Goal: Information Seeking & Learning: Learn about a topic

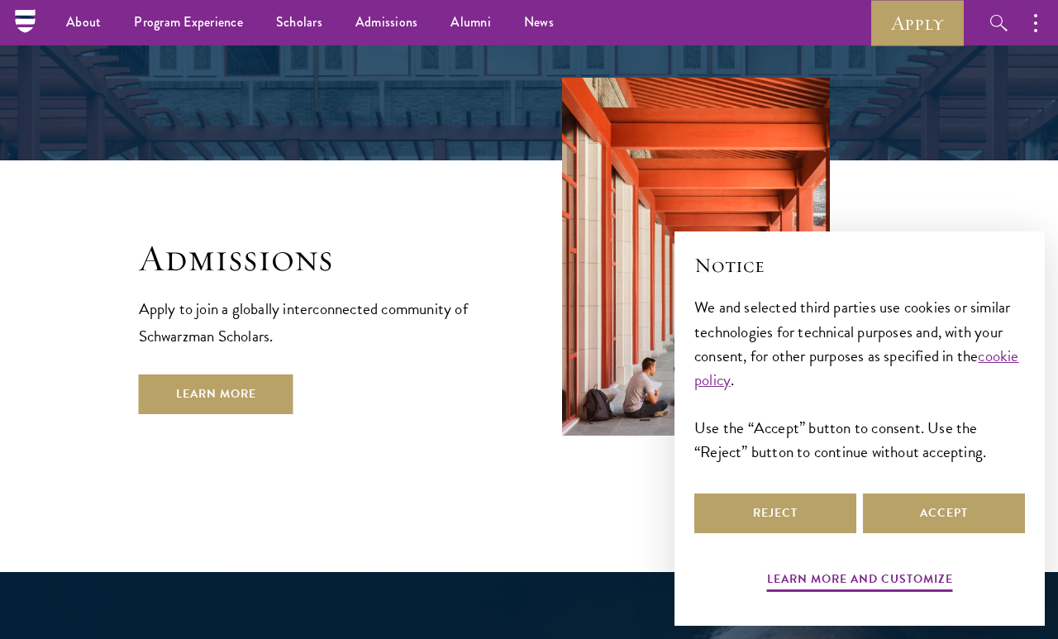
scroll to position [2575, 0]
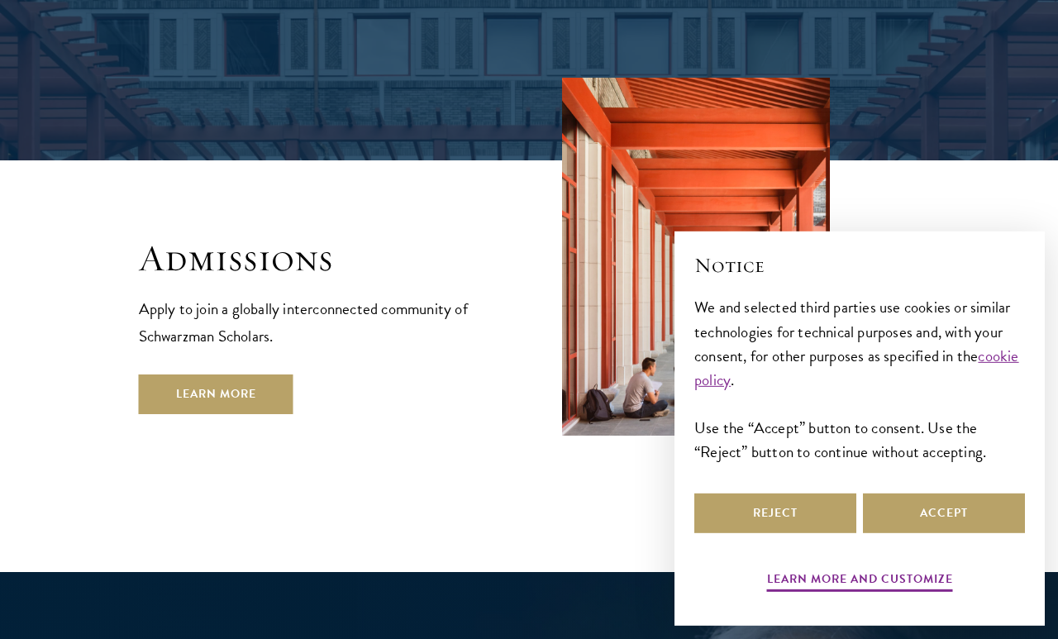
click at [246, 375] on link "Learn More" at bounding box center [216, 395] width 155 height 40
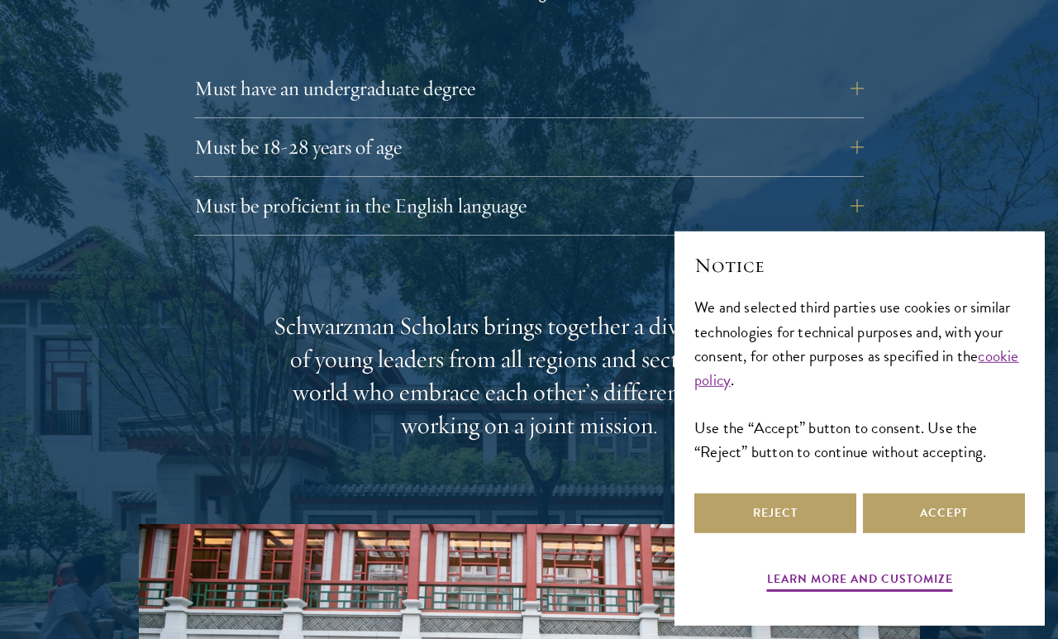
click at [804, 94] on button "Must have an undergraduate degree" at bounding box center [529, 89] width 670 height 40
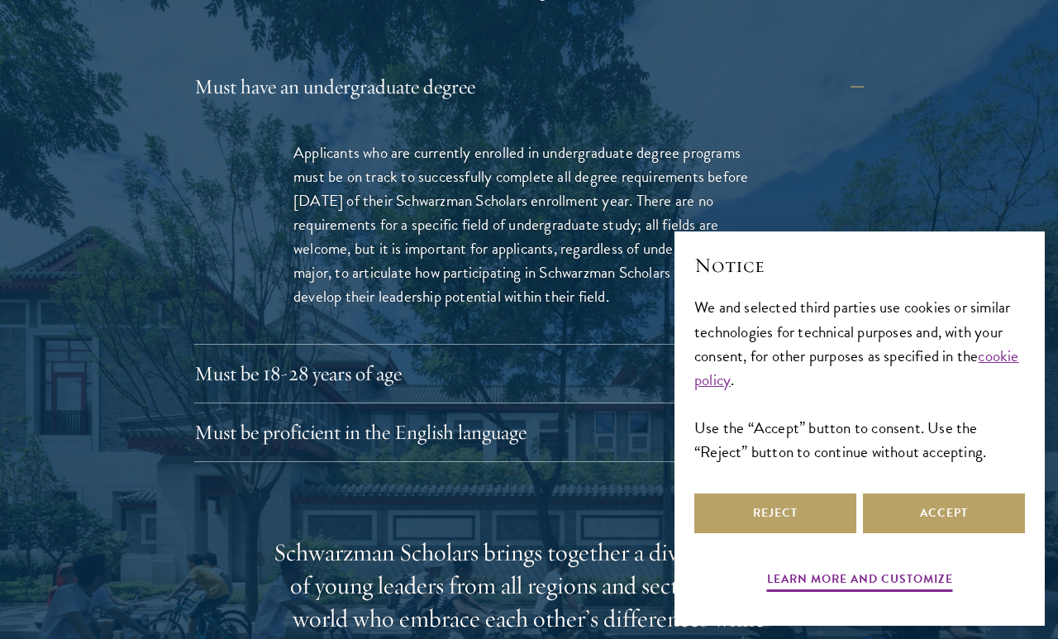
click at [816, 89] on button "Must have an undergraduate degree" at bounding box center [529, 87] width 670 height 40
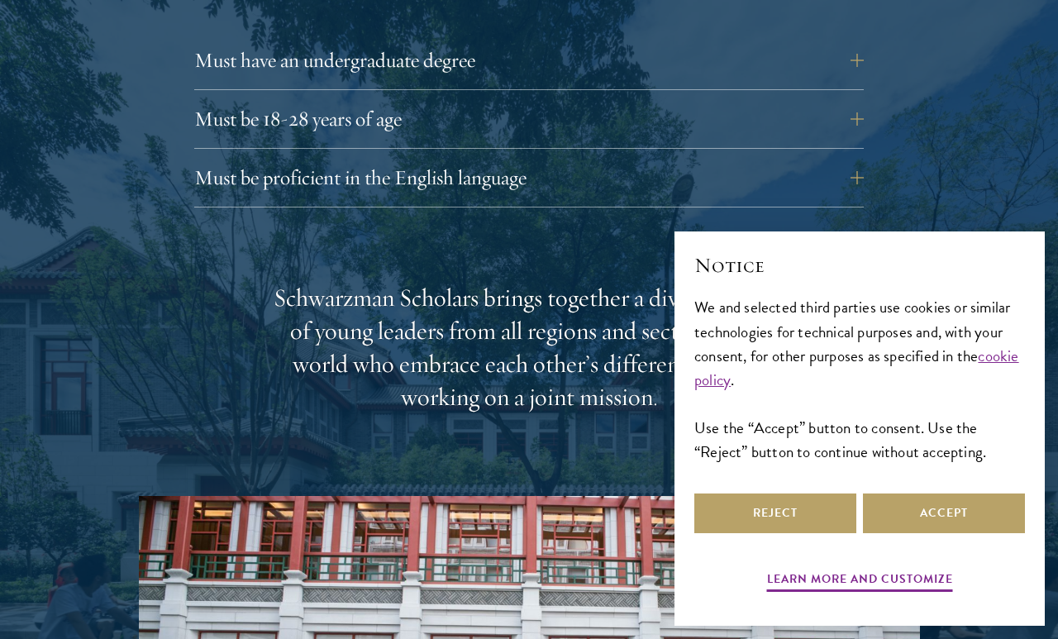
scroll to position [2357, 0]
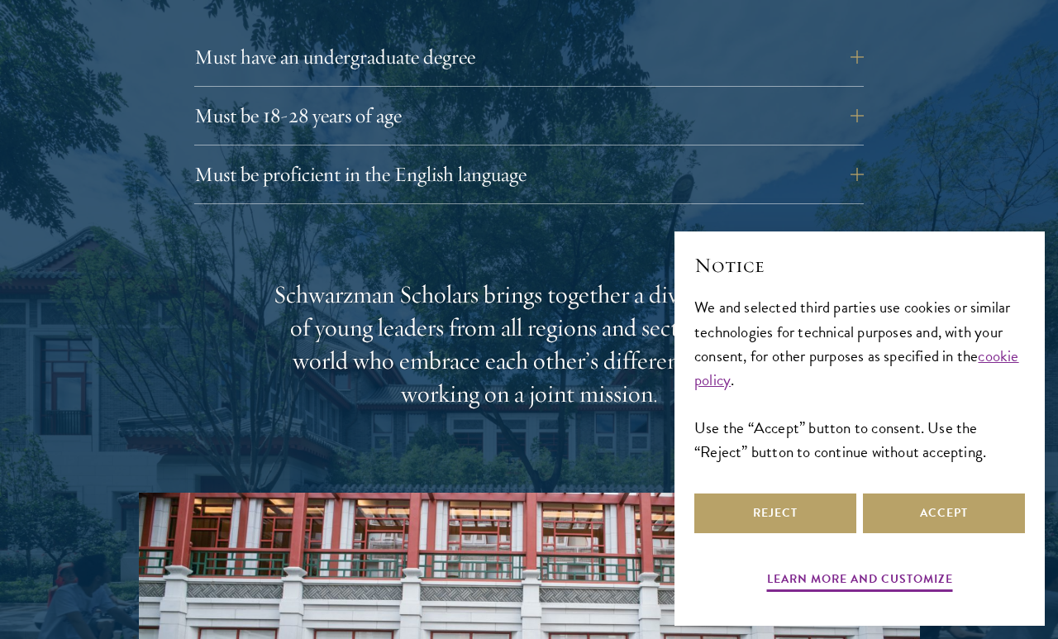
click at [790, 184] on button "Must be proficient in the English language" at bounding box center [529, 175] width 670 height 40
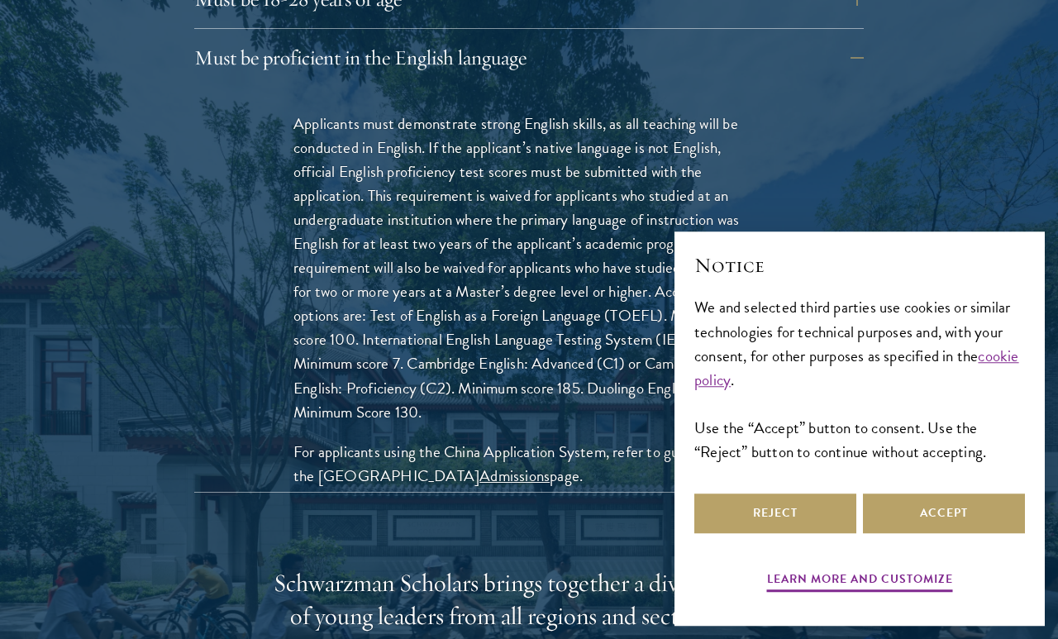
scroll to position [2476, 0]
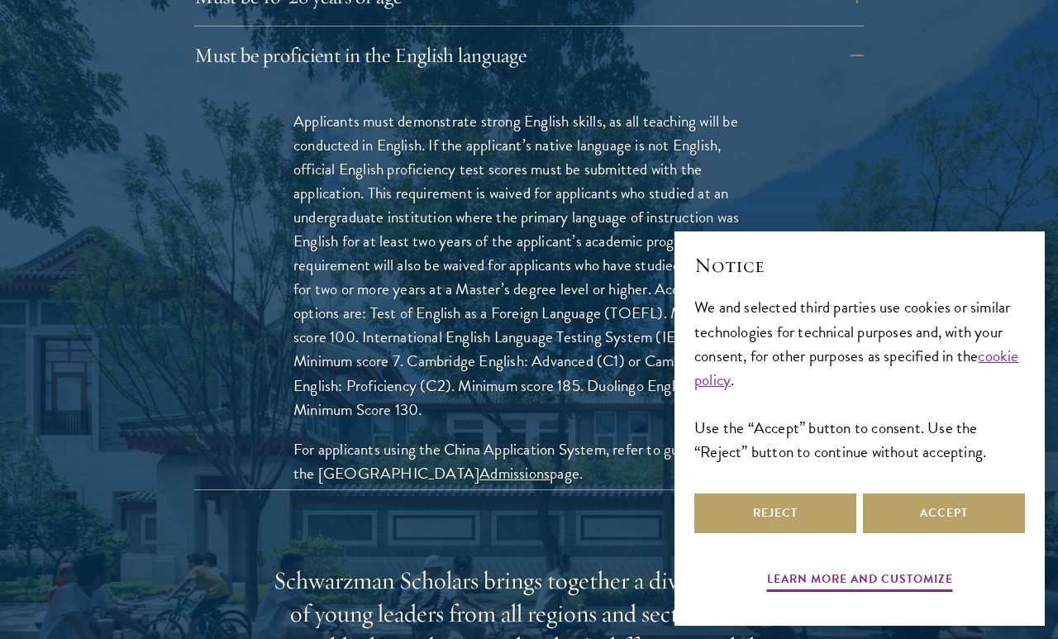
click at [775, 53] on button "Must be proficient in the English language" at bounding box center [529, 56] width 670 height 40
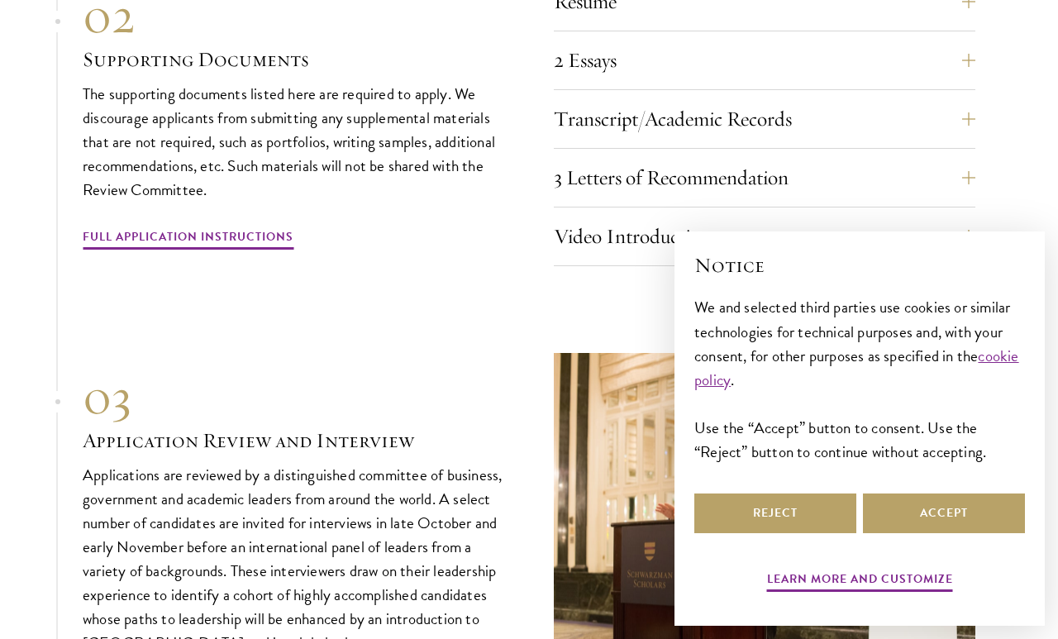
scroll to position [5478, 0]
click at [891, 21] on button "Resume" at bounding box center [765, 2] width 422 height 40
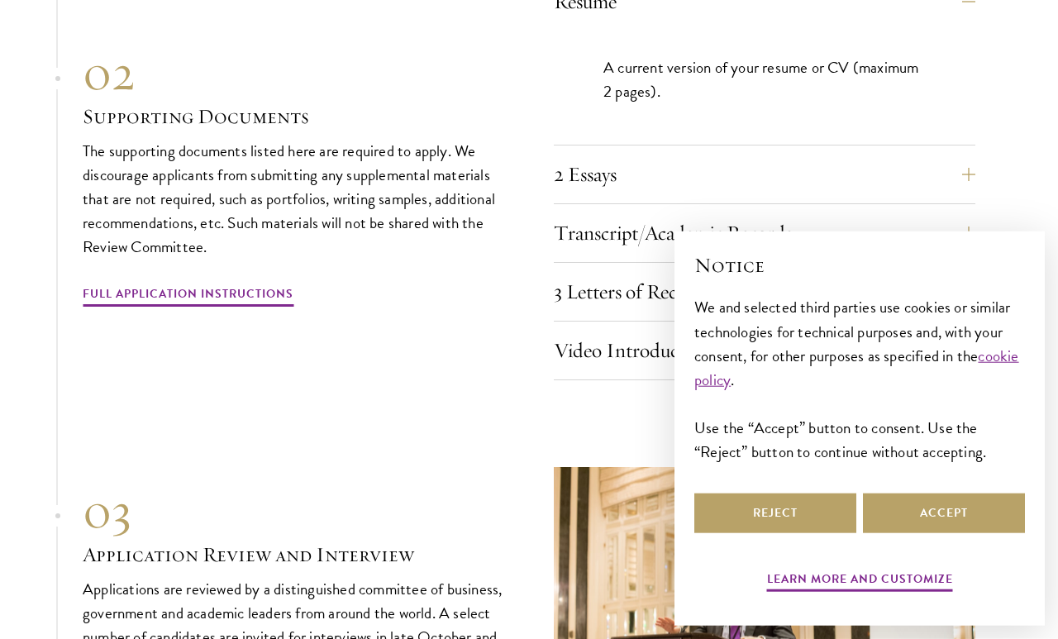
click at [939, 21] on button "Resume" at bounding box center [765, 2] width 422 height 40
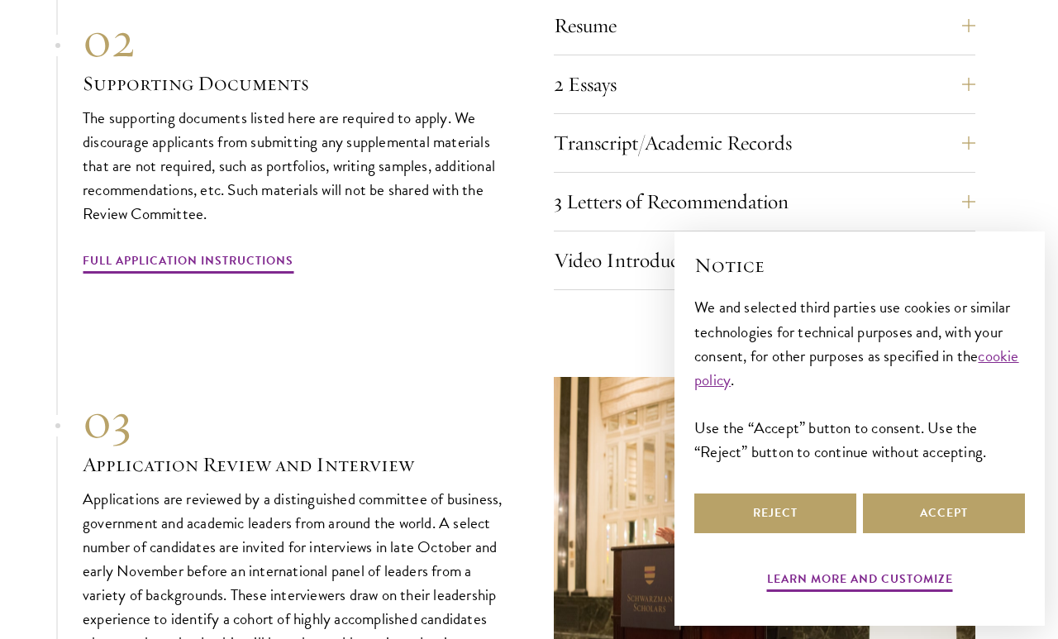
click at [874, 152] on button "Transcript/Academic Records" at bounding box center [765, 143] width 422 height 40
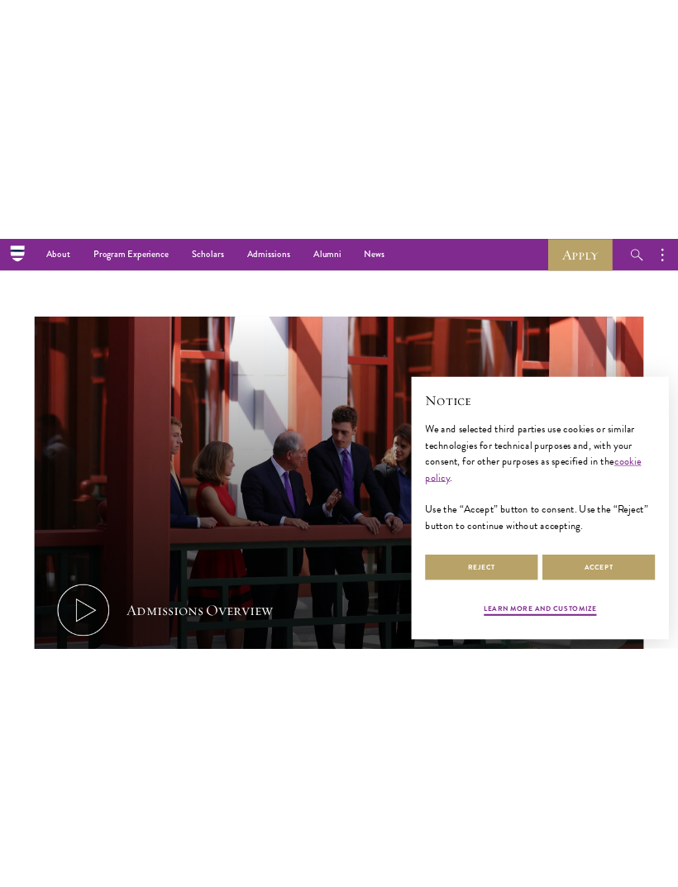
scroll to position [497, 0]
